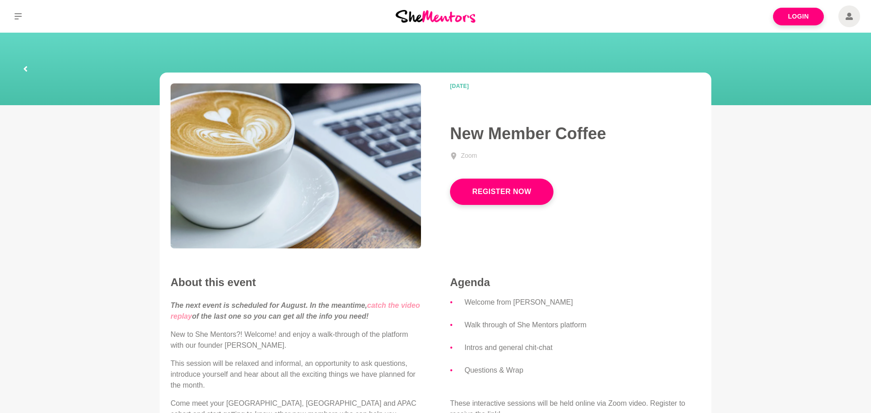
click at [383, 306] on link "catch the video replay" at bounding box center [296, 311] width 250 height 19
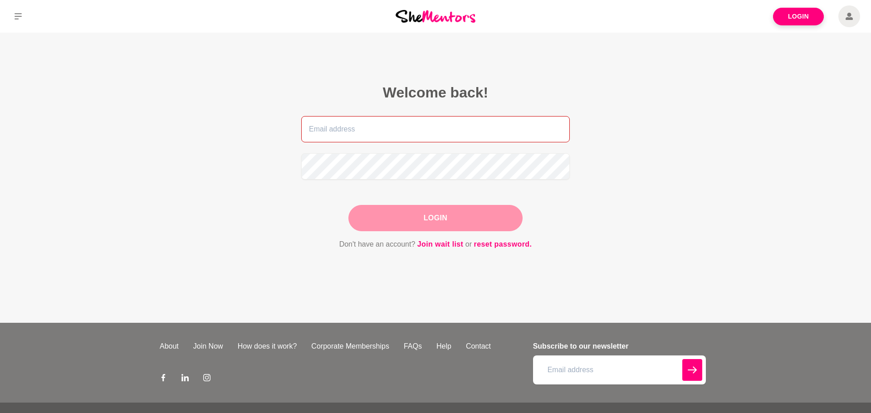
click at [438, 122] on input "email" at bounding box center [435, 129] width 269 height 26
type input "[EMAIL_ADDRESS][DOMAIN_NAME]"
click at [401, 207] on button "Login" at bounding box center [436, 218] width 174 height 26
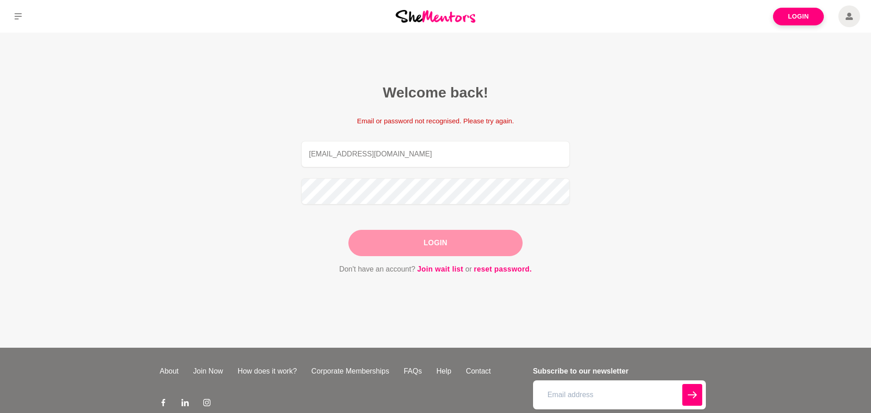
click at [375, 236] on button "Login" at bounding box center [436, 243] width 174 height 26
